Goal: Find specific fact: Find specific page/section

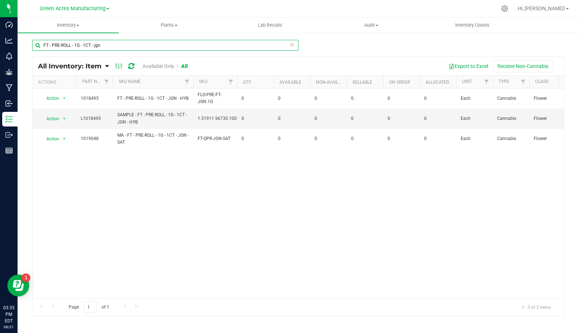
drag, startPoint x: 111, startPoint y: 44, endPoint x: 29, endPoint y: 48, distance: 82.3
click at [29, 48] on div "FT - PRE-ROLL - 1G - 1CT - jgn All Inventory: Item Item Summary Item (default) …" at bounding box center [299, 146] width 562 height 228
paste input "VAPE CART DISTILLATE - 0.5G - BLO - HYS"
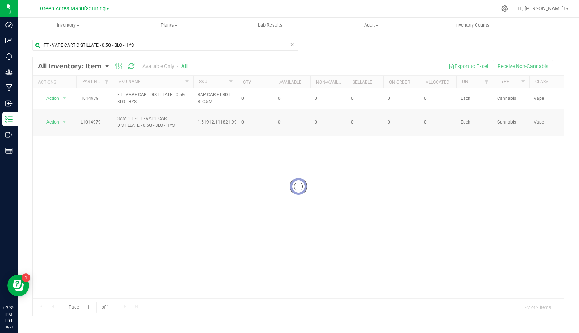
click at [140, 103] on div at bounding box center [299, 186] width 532 height 259
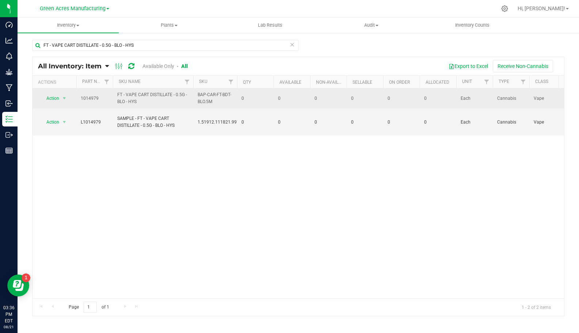
drag, startPoint x: 140, startPoint y: 100, endPoint x: 78, endPoint y: 100, distance: 62.1
click at [78, 100] on tr "Action Action Global inventory View packages 1014979 FT - VAPE CART DISTILLATE …" at bounding box center [564, 98] width 1063 height 20
copy tr "1014979 FT - VAPE CART DISTILLATE - 0.5G - BLO - HYS"
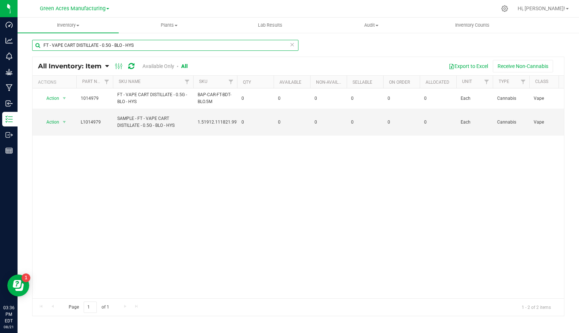
drag, startPoint x: 98, startPoint y: 47, endPoint x: 0, endPoint y: 47, distance: 97.9
click at [0, 47] on html "Dashboard Analytics Monitoring Grow Manufacturing Inbound Inventory Outbound Re…" at bounding box center [289, 166] width 579 height 333
paste input "RZY - IND"
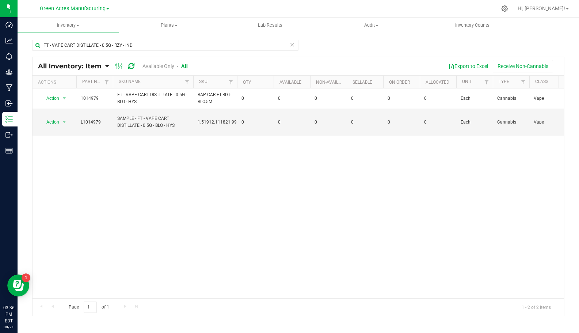
click at [244, 183] on div "Action Action Global inventory View packages 1014979 FT - VAPE CART DISTILLATE …" at bounding box center [299, 193] width 532 height 210
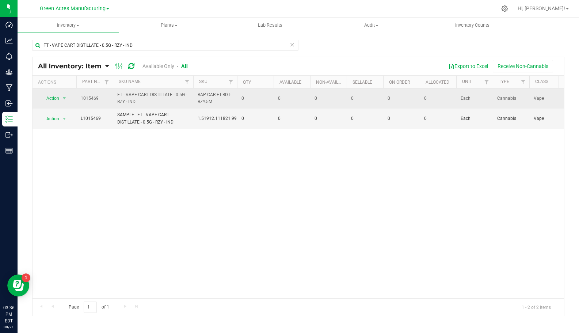
drag, startPoint x: 143, startPoint y: 102, endPoint x: 77, endPoint y: 100, distance: 66.5
click at [77, 100] on tr "Action Action Global inventory View packages 1015469 FT - VAPE CART DISTILLATE …" at bounding box center [564, 98] width 1063 height 20
copy tr "1015469 FT - VAPE CART DISTILLATE - 0.5G - RZY - IND"
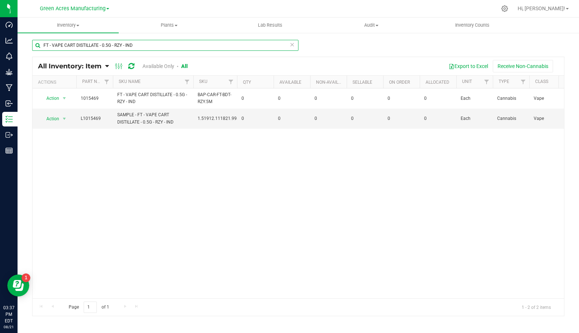
drag, startPoint x: 140, startPoint y: 42, endPoint x: 27, endPoint y: 45, distance: 112.6
click at [27, 45] on div "FT - VAPE CART DISTILLATE - 0.5G - RZY - IND All Inventory: Item Item Summary I…" at bounding box center [299, 146] width 562 height 228
paste input "1G - BLO - HYS"
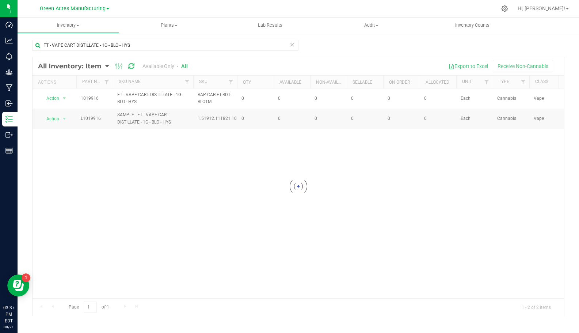
click at [142, 101] on div at bounding box center [299, 186] width 532 height 259
drag, startPoint x: 139, startPoint y: 100, endPoint x: 81, endPoint y: 97, distance: 57.8
click at [81, 97] on div at bounding box center [299, 186] width 532 height 259
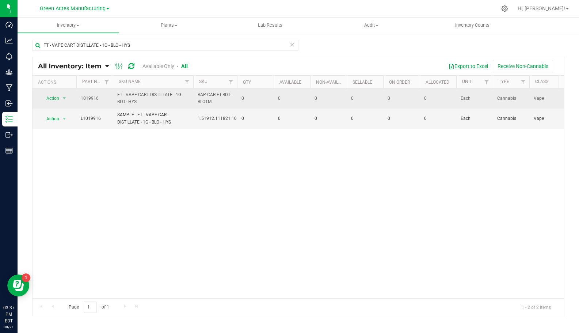
drag, startPoint x: 138, startPoint y: 101, endPoint x: 79, endPoint y: 99, distance: 59.6
click at [79, 99] on tr "Action Action Global inventory View packages 1019916 FT - VAPE CART DISTILLATE …" at bounding box center [564, 98] width 1063 height 20
copy tr "1019916 FT - VAPE CART DISTILLATE - 1G - BLO - HYS"
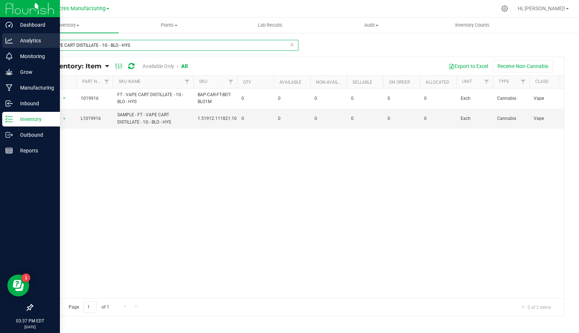
drag, startPoint x: 110, startPoint y: 46, endPoint x: 15, endPoint y: 44, distance: 95.7
click at [15, 44] on div "Dashboard Analytics Monitoring Grow Manufacturing Inbound Inventory Outbound Re…" at bounding box center [289, 166] width 579 height 333
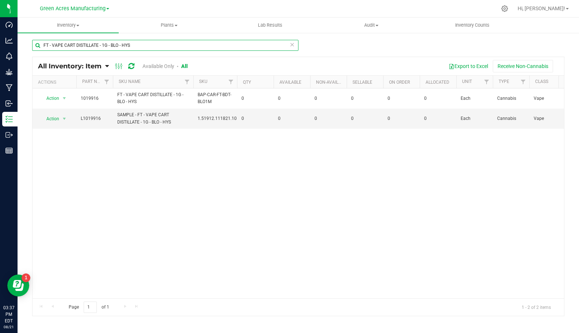
paste input "RZY - IND"
drag, startPoint x: 129, startPoint y: 44, endPoint x: 44, endPoint y: 43, distance: 85.1
click at [44, 43] on input "FT - VAPE CART DISTILLATE - 1G - RZY - IND" at bounding box center [165, 45] width 266 height 11
paste input "GL - LIVE ROSIN - 1G - BCT"
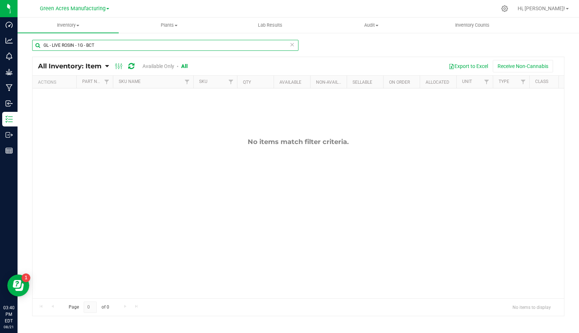
click at [135, 48] on input "GL - LIVE ROSIN - 1G - BCT" at bounding box center [165, 45] width 266 height 11
click at [99, 44] on input "GL - LIVE ROSIN - 1G - BCT" at bounding box center [165, 45] width 266 height 11
drag, startPoint x: 107, startPoint y: 45, endPoint x: 22, endPoint y: 46, distance: 84.8
click at [22, 46] on div "GL - LIVE ROSIN - 1G - BCT All Inventory: Item Item Summary Item (default) Item…" at bounding box center [299, 146] width 562 height 228
paste input "FT - VAPE CART DISTILLATE - 1G - RZY - IND"
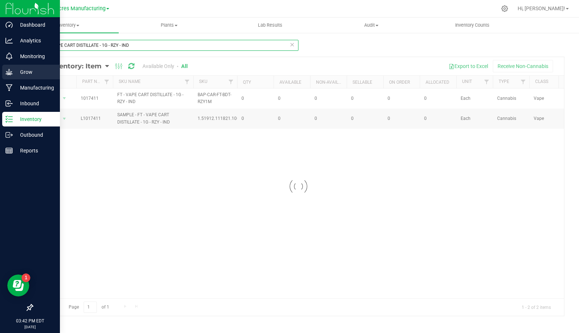
type input "FT - VAPE CART DISTILLATE - 1G - RZY - IND"
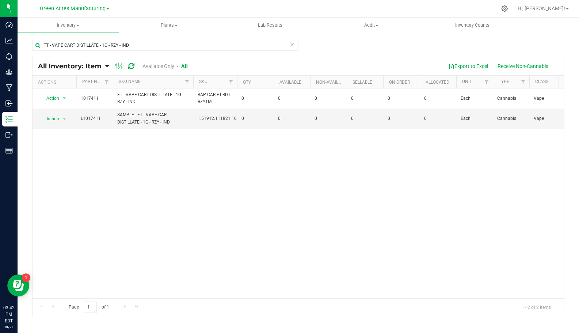
click at [294, 3] on div at bounding box center [314, 8] width 366 height 14
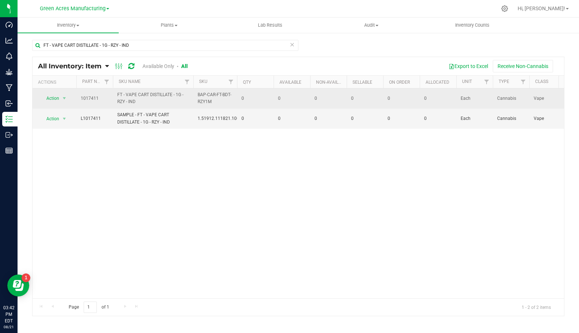
drag, startPoint x: 140, startPoint y: 100, endPoint x: 78, endPoint y: 101, distance: 61.8
click at [78, 101] on tr "Action Action Global inventory View packages 1017411 FT - VAPE CART DISTILLATE …" at bounding box center [564, 98] width 1063 height 20
copy tr "1017411 FT - VAPE CART DISTILLATE - 1G - RZY - IND"
